Goal: Check status: Check status

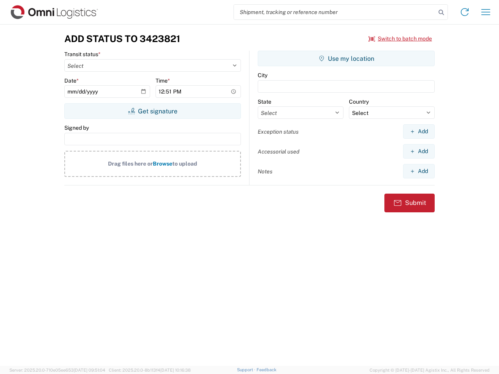
click at [335, 12] on input "search" at bounding box center [335, 12] width 202 height 15
click at [441, 12] on icon at bounding box center [441, 12] width 11 height 11
click at [465, 12] on icon at bounding box center [464, 12] width 12 height 12
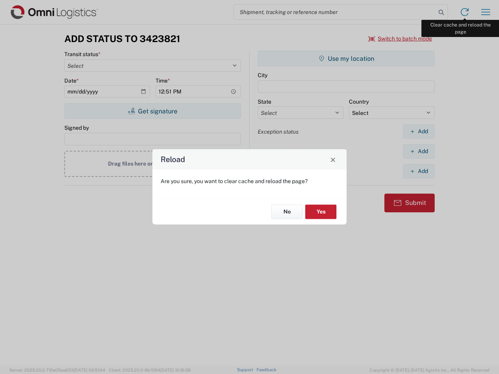
click at [486, 12] on div "Reload Are you sure, you want to clear cache and reload the page? No Yes" at bounding box center [249, 187] width 499 height 374
click at [400, 39] on div "Reload Are you sure, you want to clear cache and reload the page? No Yes" at bounding box center [249, 187] width 499 height 374
click at [152, 111] on div "Reload Are you sure, you want to clear cache and reload the page? No Yes" at bounding box center [249, 187] width 499 height 374
click at [346, 58] on div "Reload Are you sure, you want to clear cache and reload the page? No Yes" at bounding box center [249, 187] width 499 height 374
click at [419, 131] on div "Reload Are you sure, you want to clear cache and reload the page? No Yes" at bounding box center [249, 187] width 499 height 374
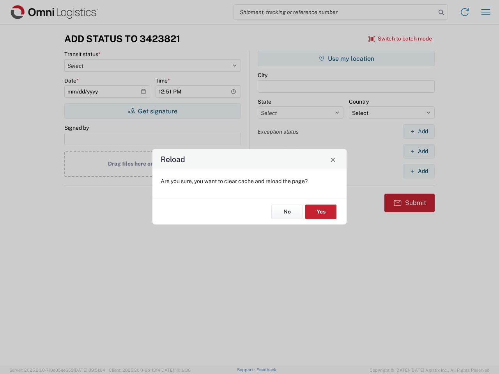
click at [419, 151] on div "Reload Are you sure, you want to clear cache and reload the page? No Yes" at bounding box center [249, 187] width 499 height 374
click at [419, 171] on div "Reload Are you sure, you want to clear cache and reload the page? No Yes" at bounding box center [249, 187] width 499 height 374
